Goal: Check status

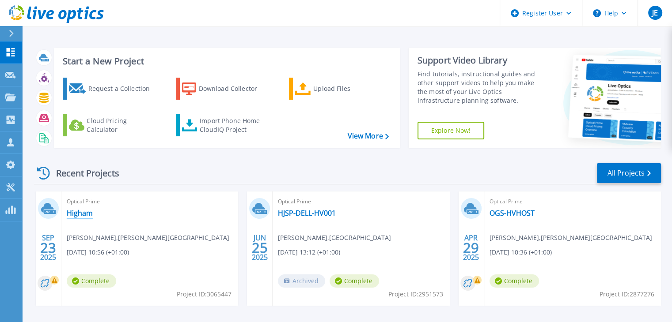
click at [84, 216] on link "Higham" at bounding box center [80, 213] width 26 height 9
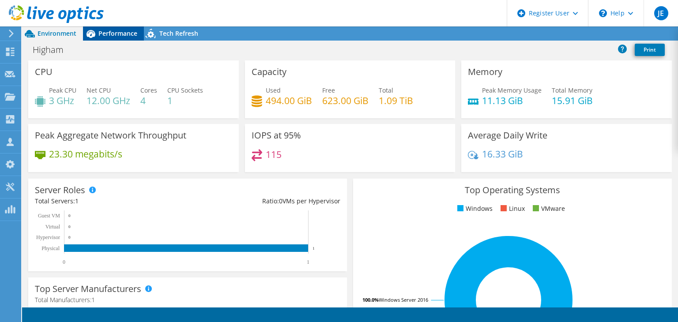
click at [106, 34] on span "Performance" at bounding box center [117, 33] width 39 height 8
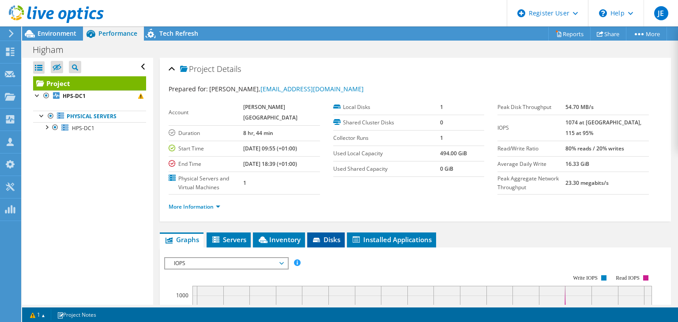
click at [337, 248] on li "Disks" at bounding box center [326, 240] width 38 height 15
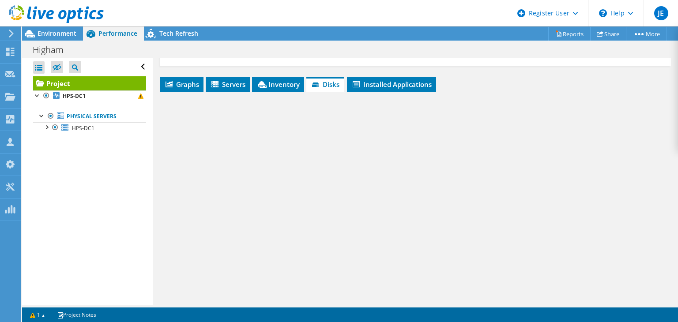
scroll to position [156, 0]
